Goal: Task Accomplishment & Management: Use online tool/utility

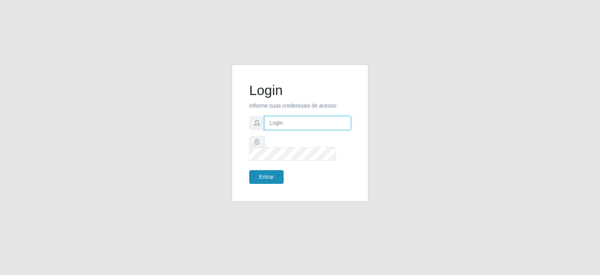
type input "[EMAIL_ADDRESS][DOMAIN_NAME]"
click at [267, 173] on button "Entrar" at bounding box center [266, 177] width 34 height 14
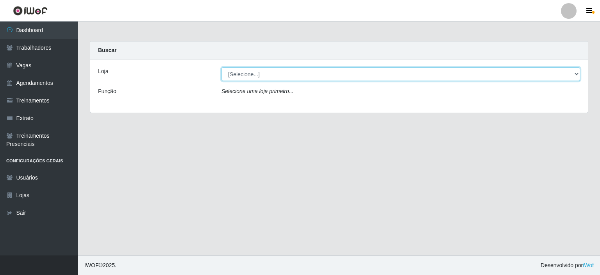
click at [257, 76] on select "[Selecione...] Preço Bom Supermercado" at bounding box center [400, 74] width 358 height 14
select select "387"
click at [221, 67] on select "[Selecione...] Preço Bom Supermercado" at bounding box center [400, 74] width 358 height 14
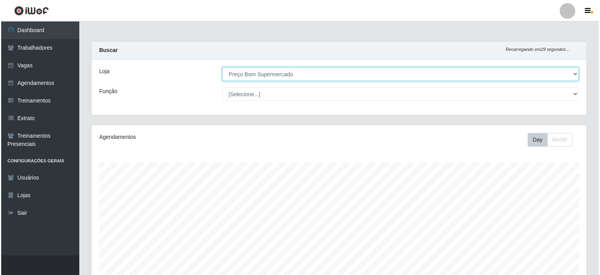
scroll to position [138, 0]
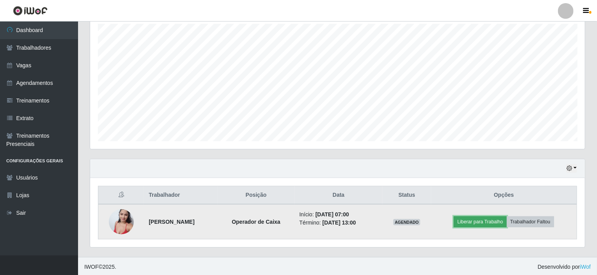
click at [490, 217] on button "Liberar para Trabalho" at bounding box center [480, 221] width 53 height 11
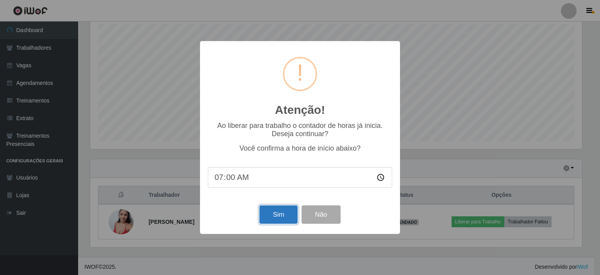
click at [274, 217] on button "Sim" at bounding box center [278, 214] width 38 height 18
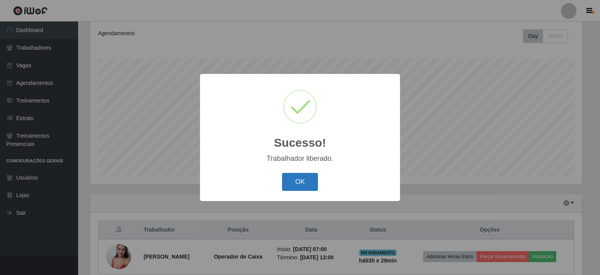
click at [301, 181] on button "OK" at bounding box center [300, 182] width 36 height 18
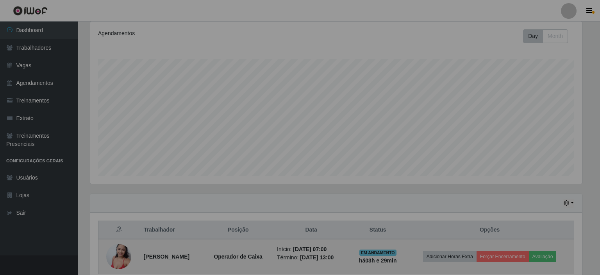
scroll to position [162, 495]
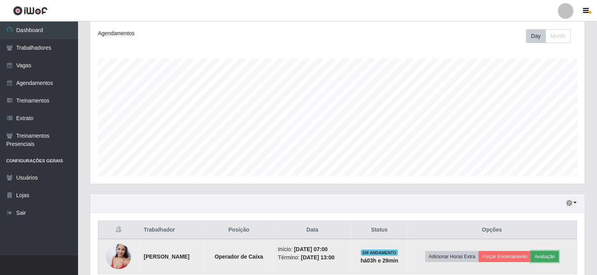
click at [549, 254] on button "Avaliação" at bounding box center [545, 256] width 28 height 11
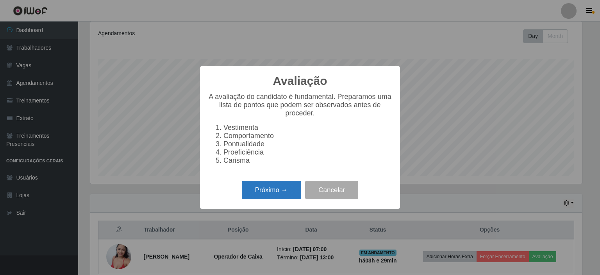
click at [266, 199] on button "Próximo →" at bounding box center [271, 189] width 59 height 18
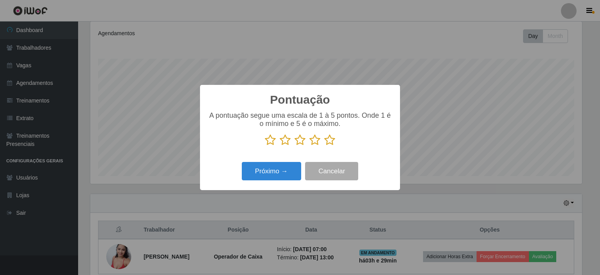
click at [327, 140] on icon at bounding box center [329, 140] width 11 height 12
click at [324, 146] on input "radio" at bounding box center [324, 146] width 0 height 0
click at [266, 169] on button "Próximo →" at bounding box center [271, 171] width 59 height 18
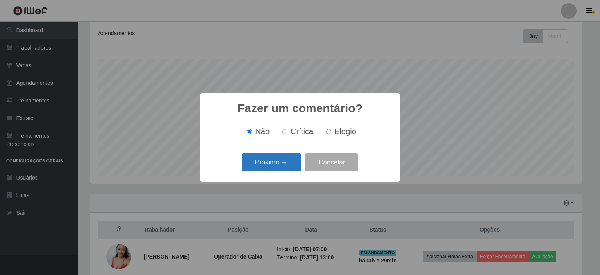
click at [263, 160] on button "Próximo →" at bounding box center [271, 162] width 59 height 18
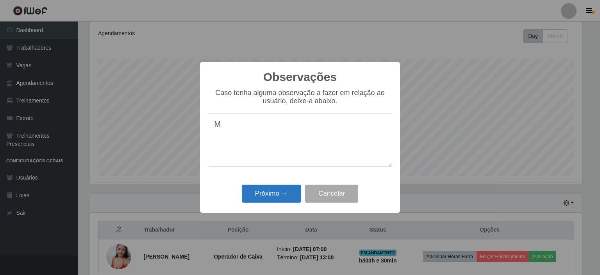
type textarea "M"
click at [262, 195] on button "Próximo →" at bounding box center [271, 193] width 59 height 18
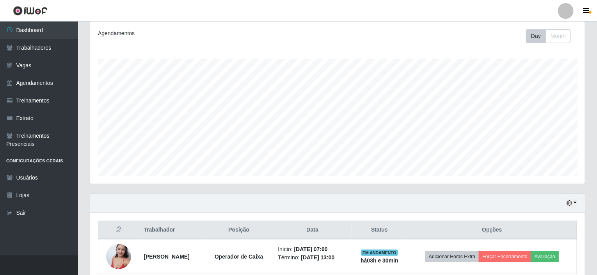
scroll to position [162, 495]
